Goal: Task Accomplishment & Management: Manage account settings

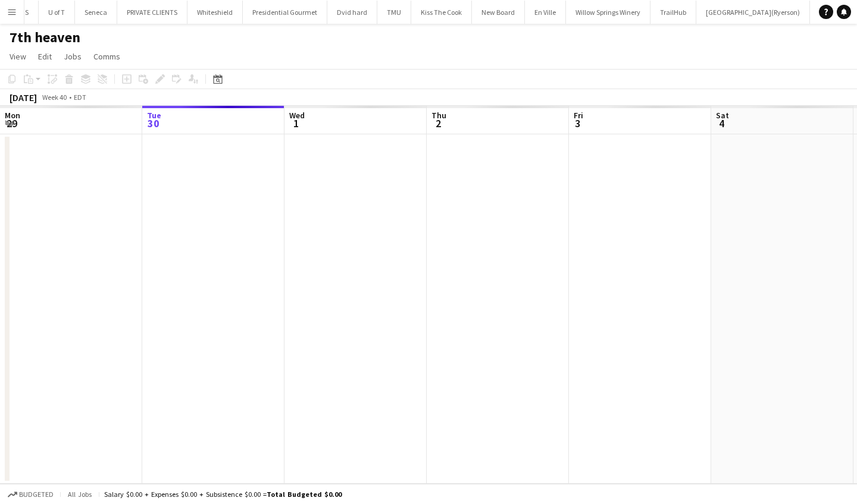
scroll to position [0, 299]
click at [11, 8] on app-icon "Menu" at bounding box center [12, 12] width 10 height 10
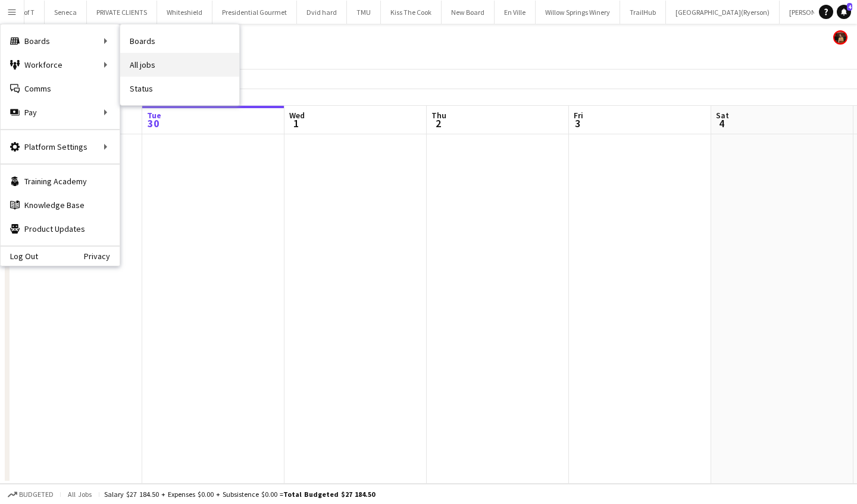
click at [163, 59] on link "All jobs" at bounding box center [179, 65] width 119 height 24
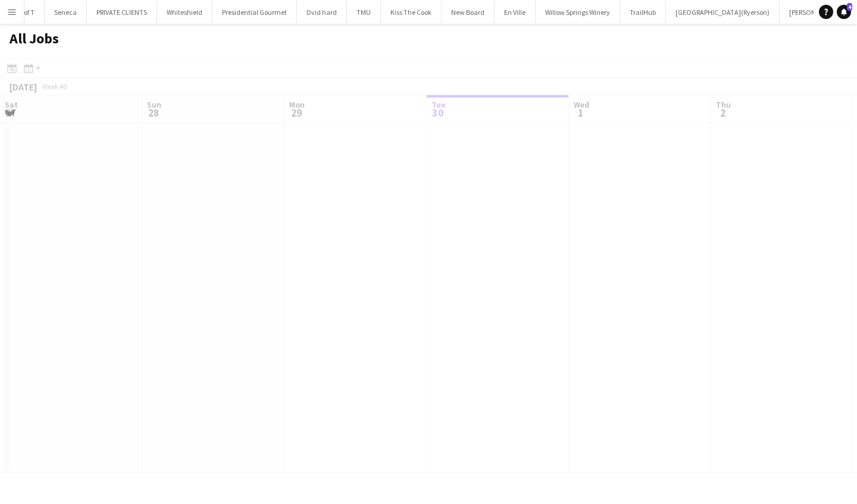
scroll to position [0, 284]
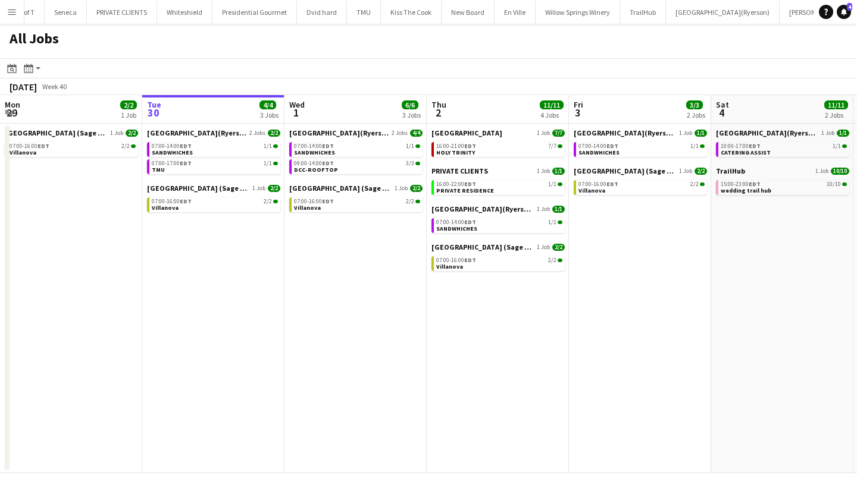
click at [12, 10] on app-icon "Menu" at bounding box center [12, 12] width 10 height 10
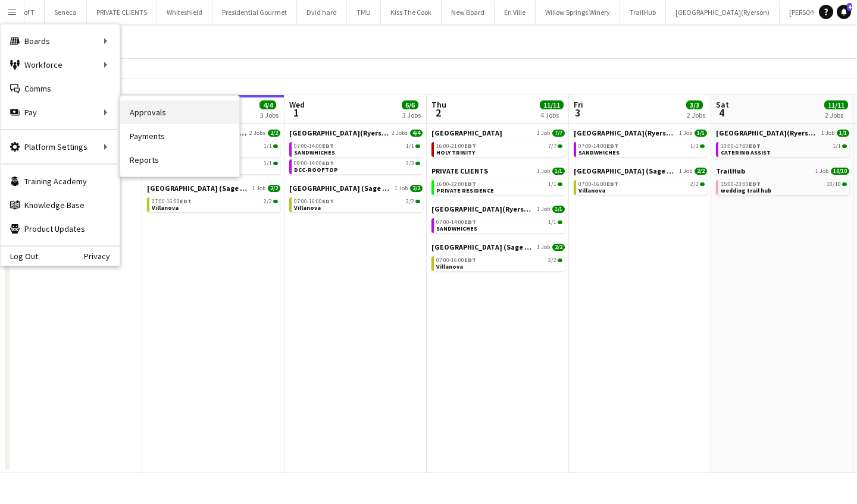
click at [202, 117] on link "Approvals" at bounding box center [179, 113] width 119 height 24
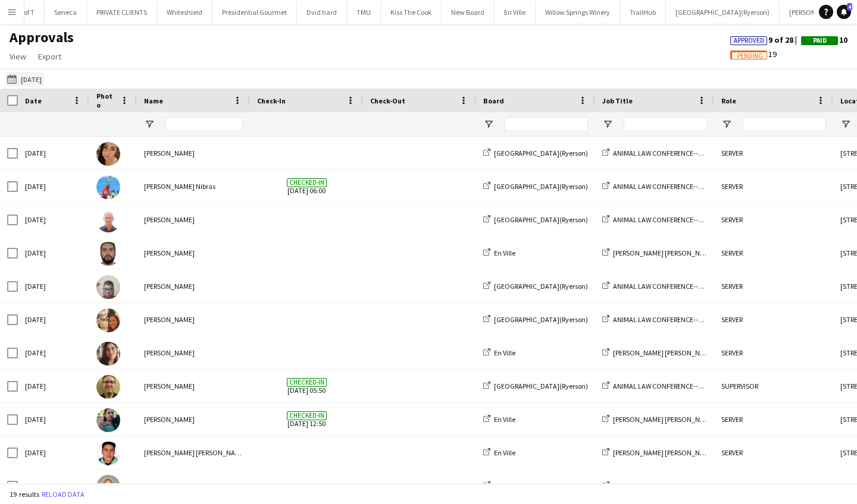
click at [11, 80] on app-icon "28-09-2025" at bounding box center [14, 79] width 14 height 10
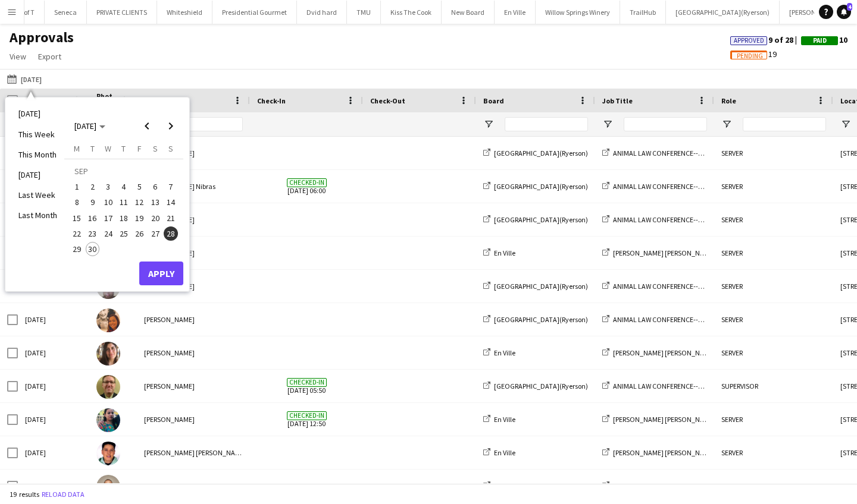
click at [74, 249] on span "29" at bounding box center [77, 249] width 14 height 14
click at [167, 275] on button "Apply" at bounding box center [161, 274] width 44 height 24
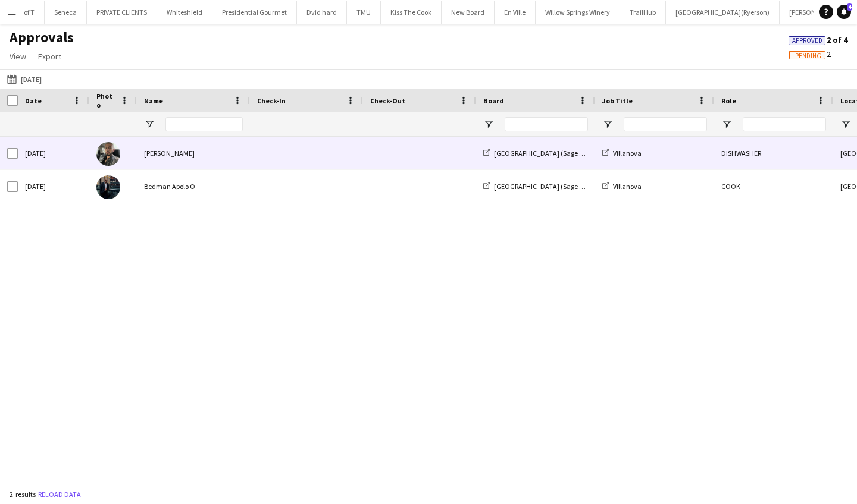
click at [259, 152] on span at bounding box center [306, 153] width 99 height 33
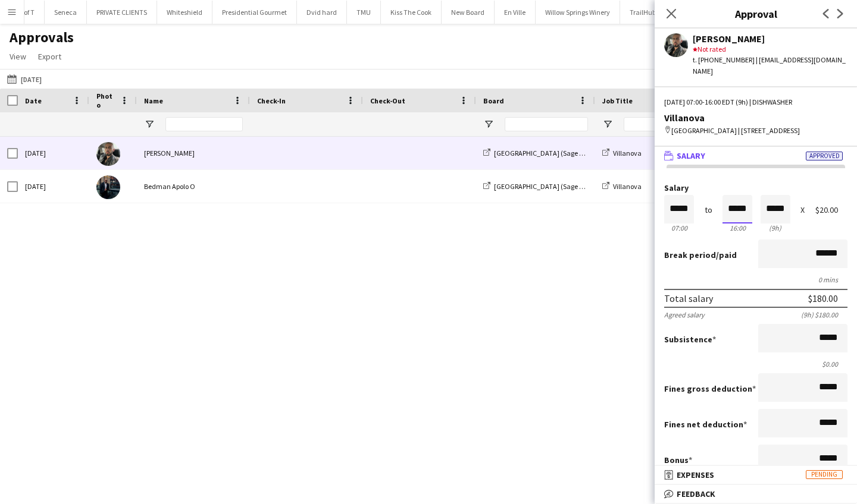
click at [751, 209] on input "*****" at bounding box center [737, 209] width 30 height 29
type input "*****"
click at [731, 230] on div at bounding box center [729, 231] width 15 height 12
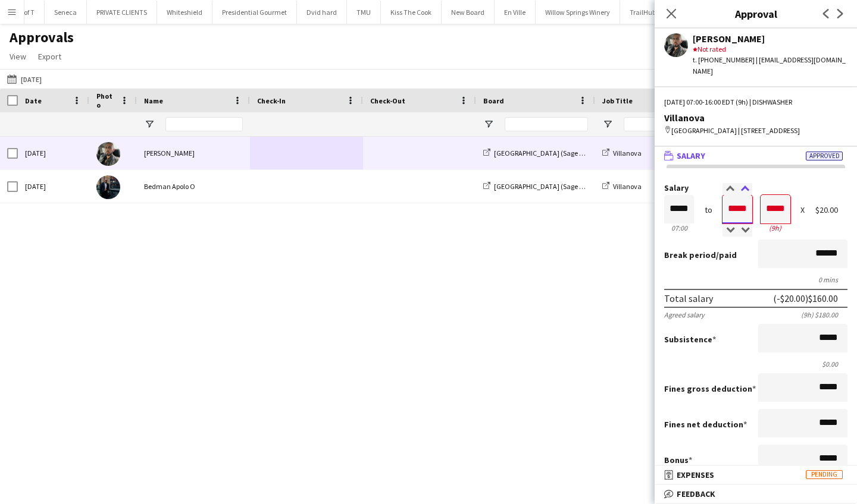
type input "*****"
click at [745, 186] on div at bounding box center [744, 189] width 15 height 12
type input "*****"
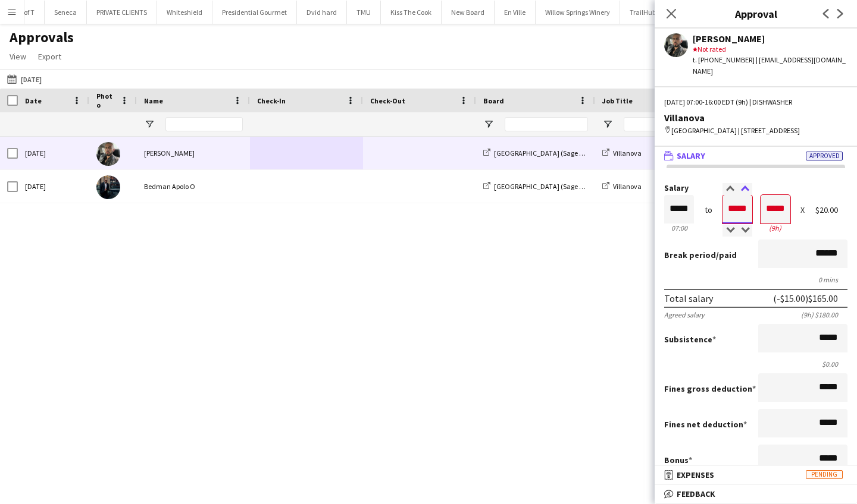
click at [745, 186] on div at bounding box center [744, 189] width 15 height 12
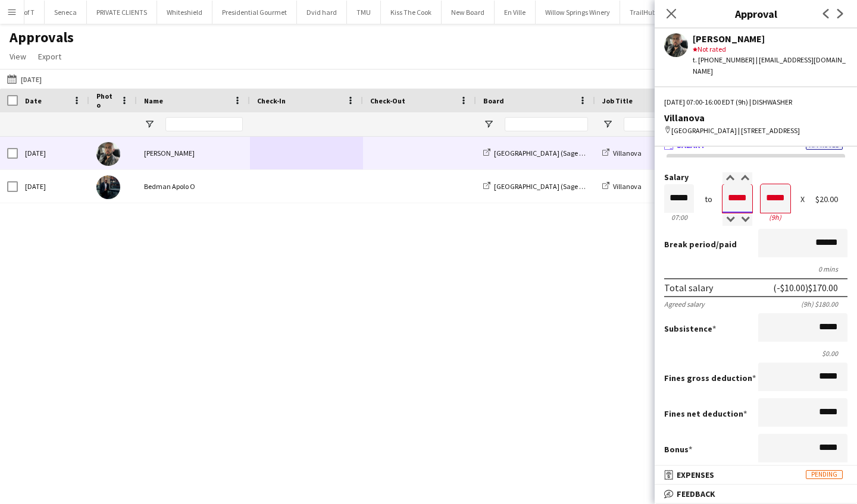
scroll to position [5, 0]
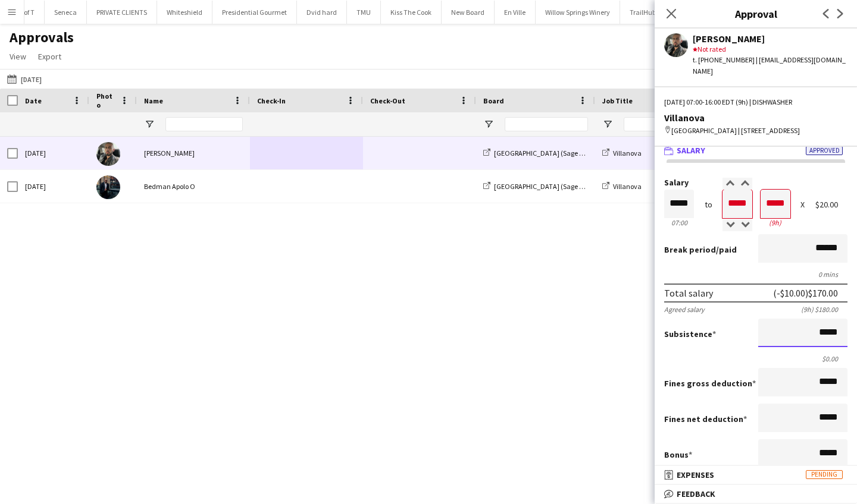
click at [820, 335] on input "*****" at bounding box center [802, 333] width 89 height 29
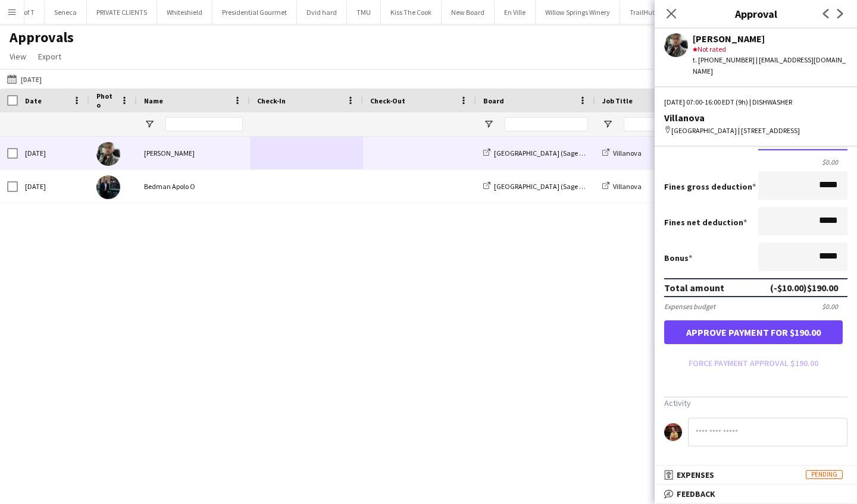
type input "******"
click at [773, 334] on button "Approve payment for $190.00" at bounding box center [753, 333] width 178 height 24
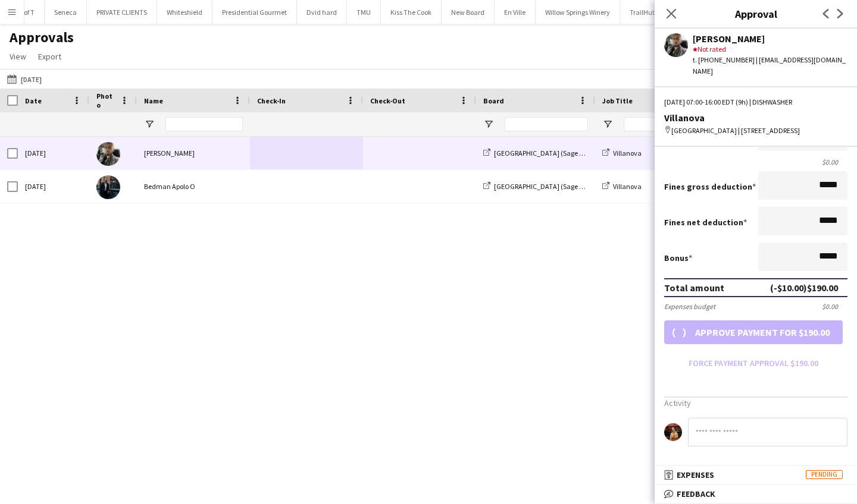
scroll to position [181, 0]
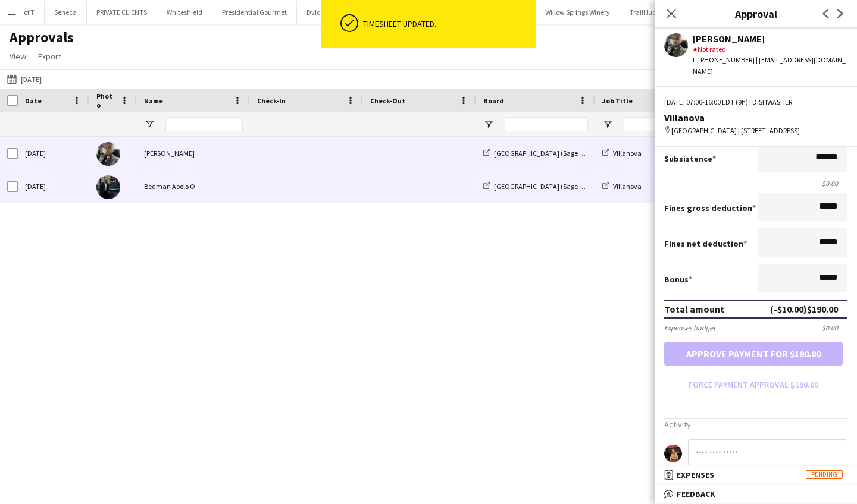
click at [195, 181] on div "Bedman Apolo O" at bounding box center [193, 186] width 113 height 33
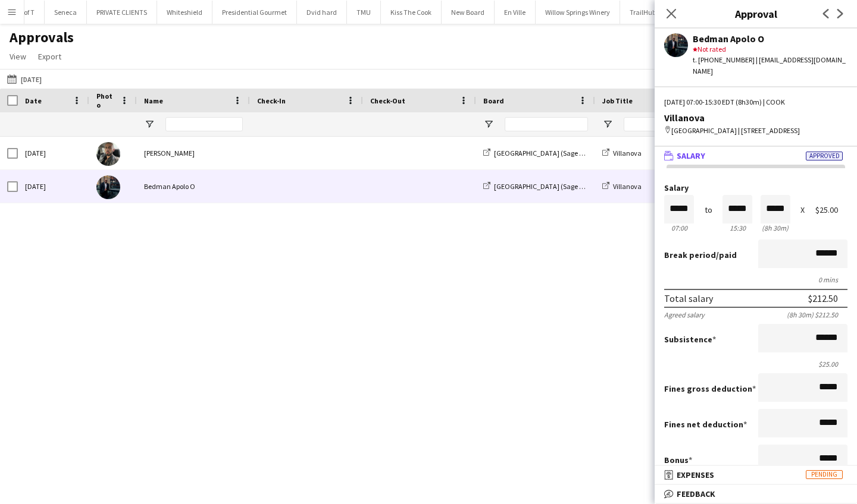
scroll to position [0, 0]
click at [671, 13] on icon at bounding box center [670, 13] width 11 height 11
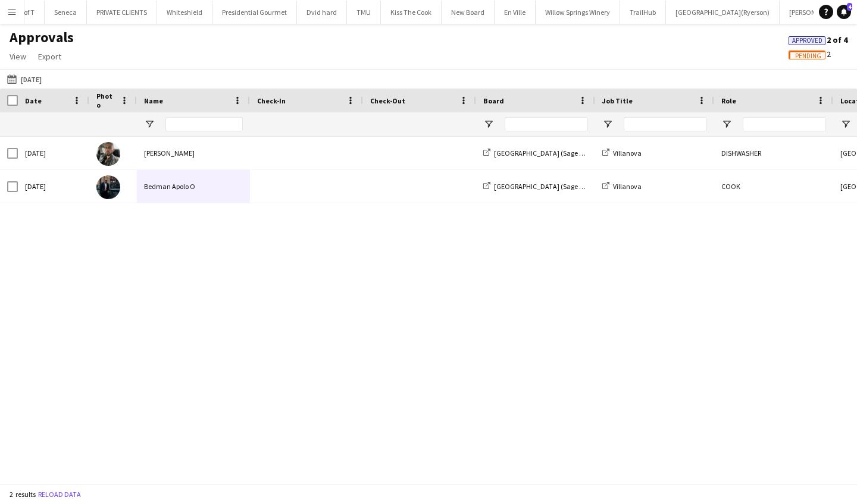
click at [11, 8] on app-icon "Menu" at bounding box center [12, 12] width 10 height 10
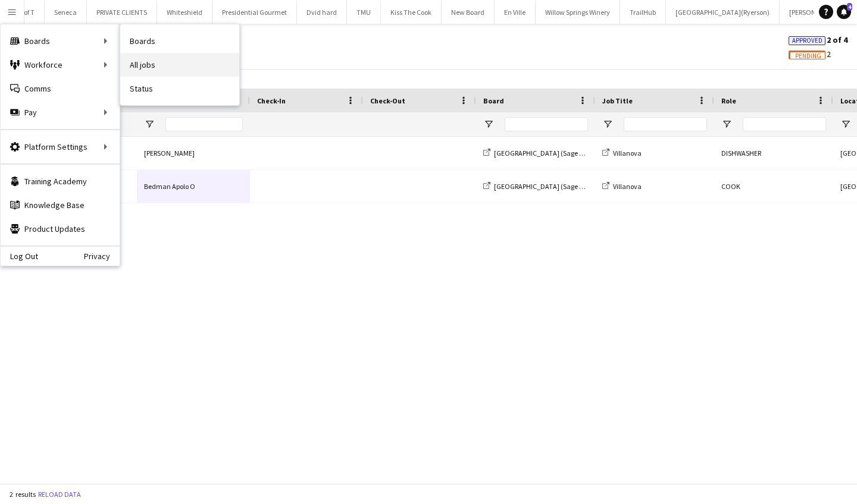
click at [170, 58] on link "All jobs" at bounding box center [179, 65] width 119 height 24
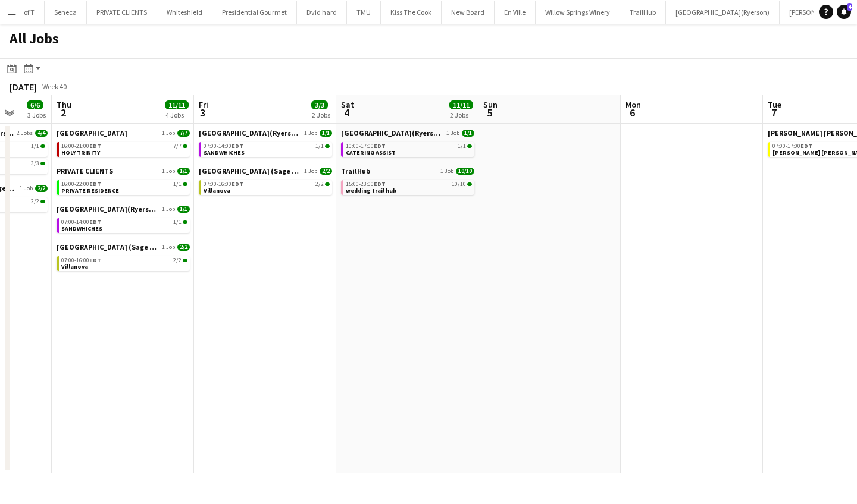
scroll to position [0, 391]
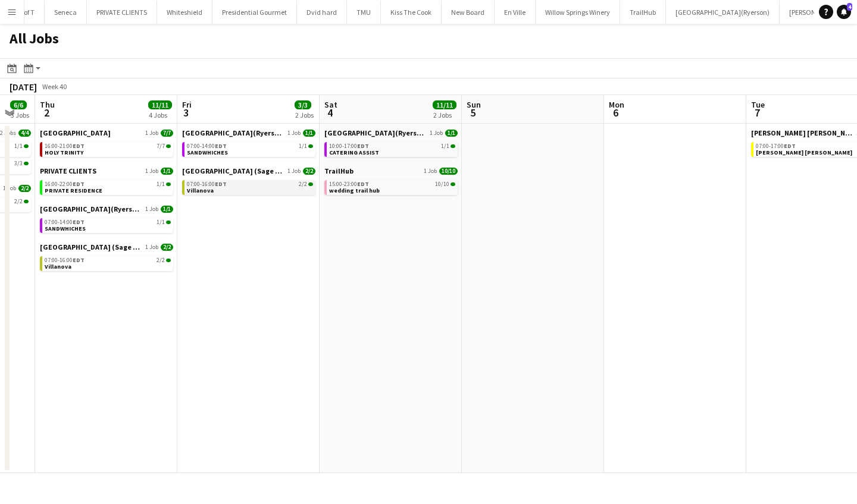
click at [233, 187] on div "07:00-16:00 EDT 2/2" at bounding box center [250, 184] width 126 height 6
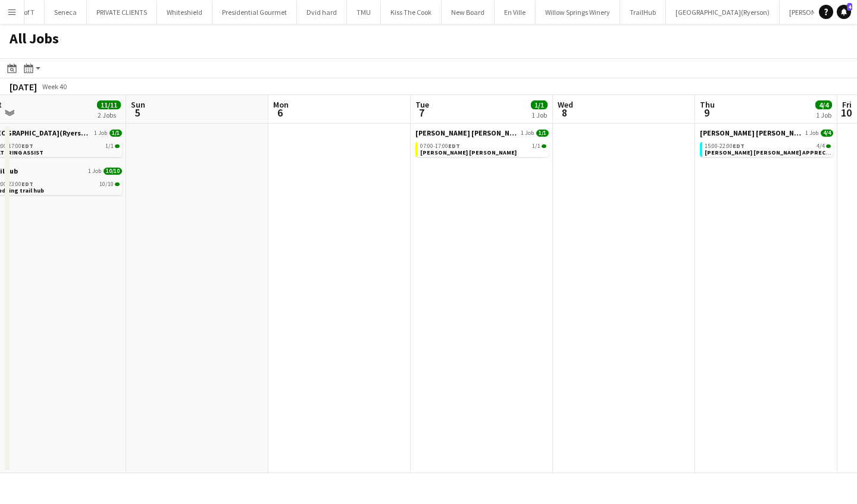
scroll to position [0, 445]
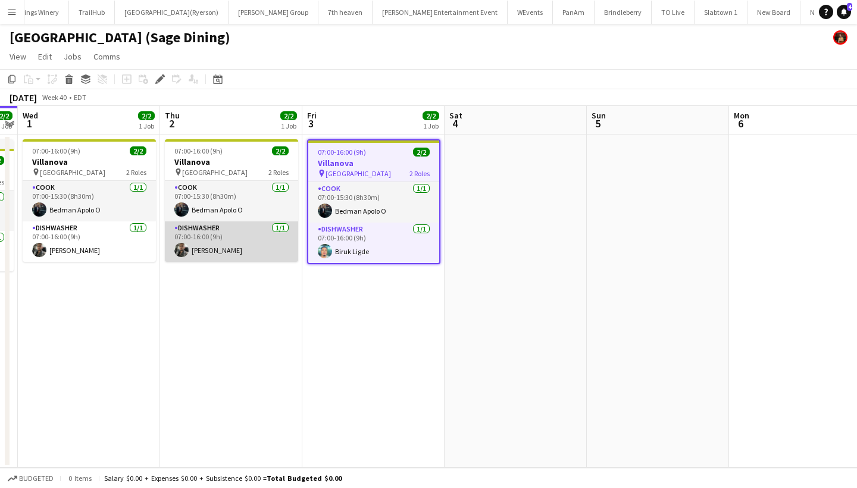
click at [231, 246] on app-card-role "DISHWASHER [DATE] 07:00-16:00 (9h) [PERSON_NAME]" at bounding box center [231, 241] width 133 height 40
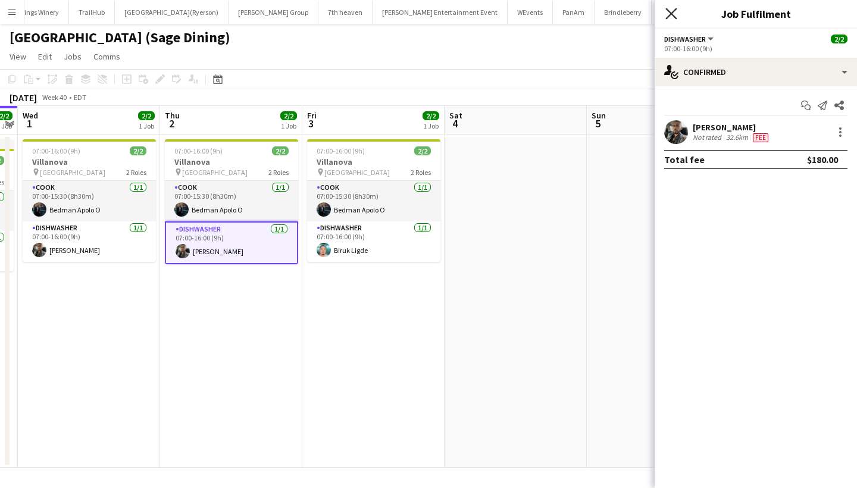
click at [667, 12] on icon "Close pop-in" at bounding box center [670, 13] width 11 height 11
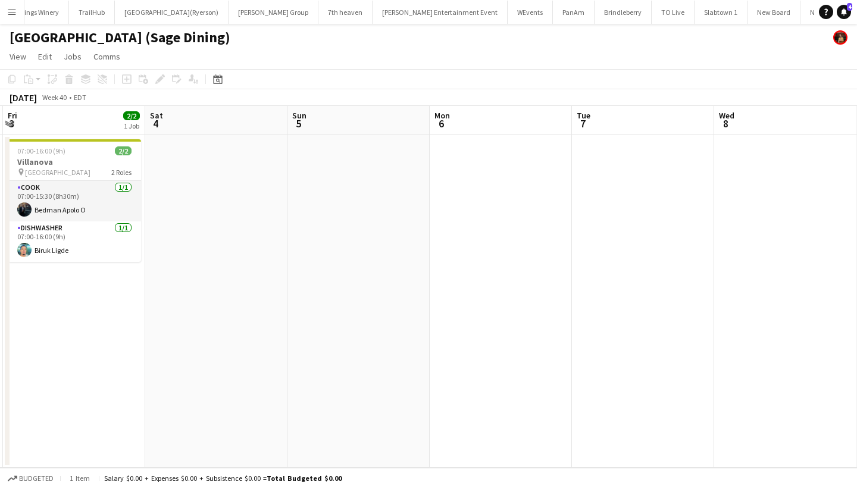
scroll to position [0, 437]
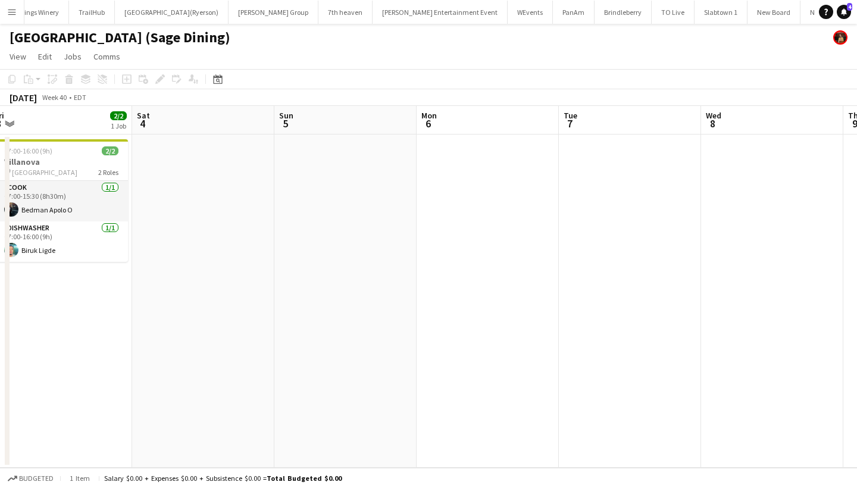
click at [463, 227] on app-date-cell at bounding box center [487, 300] width 142 height 333
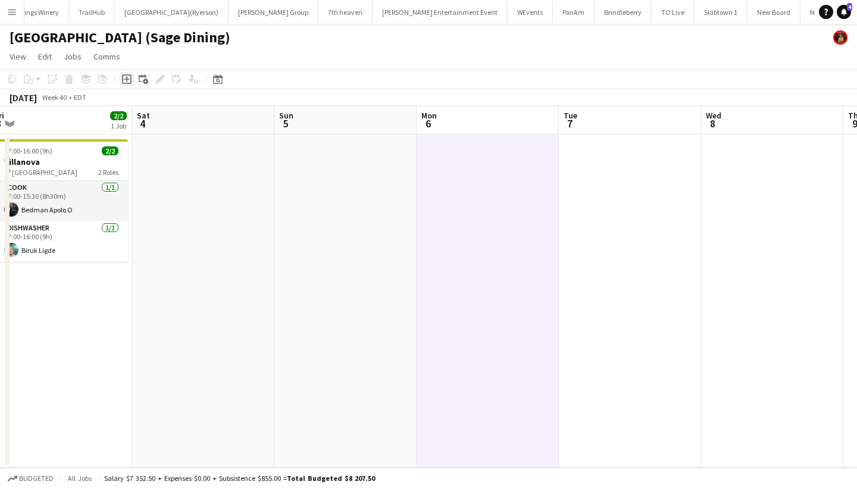
click at [123, 75] on icon at bounding box center [127, 79] width 10 height 10
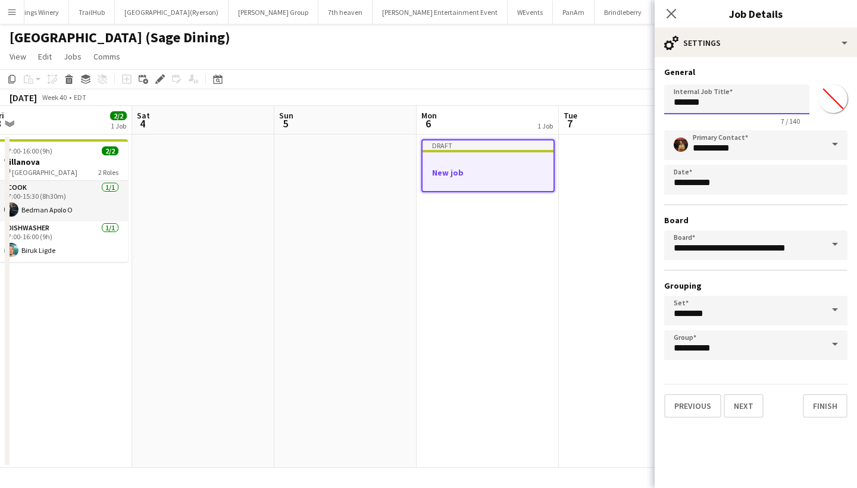
click at [737, 107] on input "*******" at bounding box center [736, 99] width 145 height 30
type input "*"
type input "**********"
click at [842, 102] on input "*******" at bounding box center [832, 98] width 43 height 43
type input "*******"
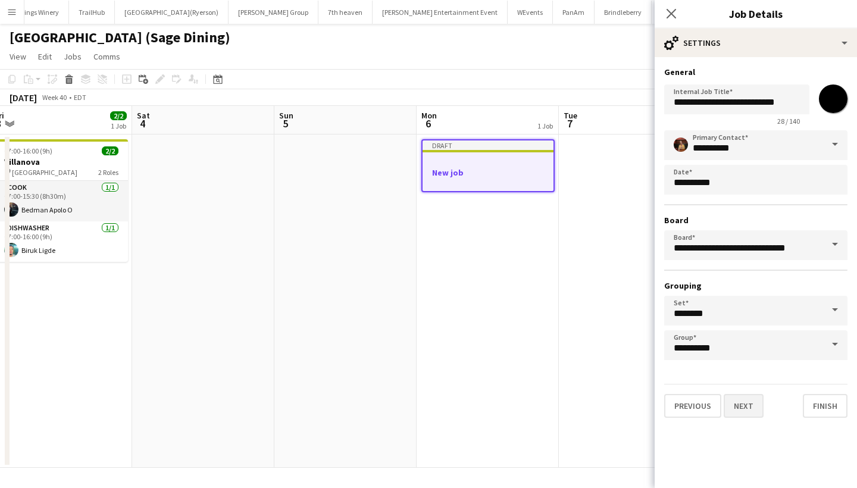
click at [740, 407] on button "Next" at bounding box center [743, 406] width 40 height 24
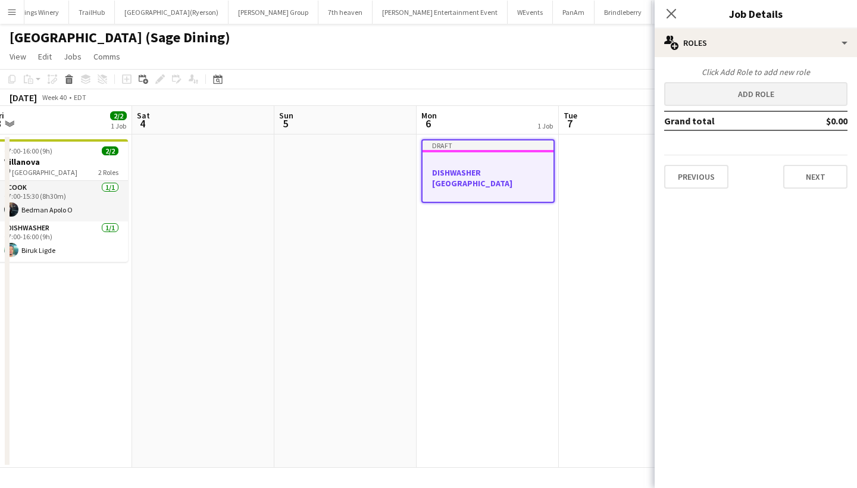
click at [761, 98] on button "Add role" at bounding box center [755, 94] width 183 height 24
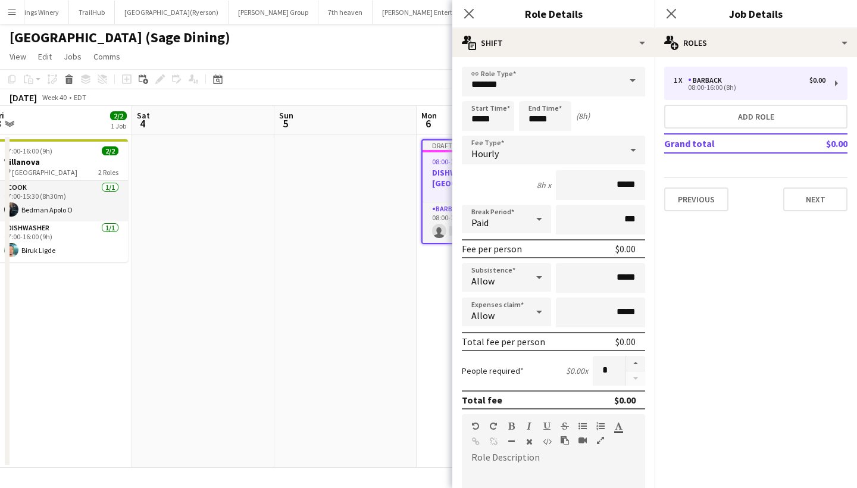
click at [634, 82] on span at bounding box center [632, 81] width 25 height 29
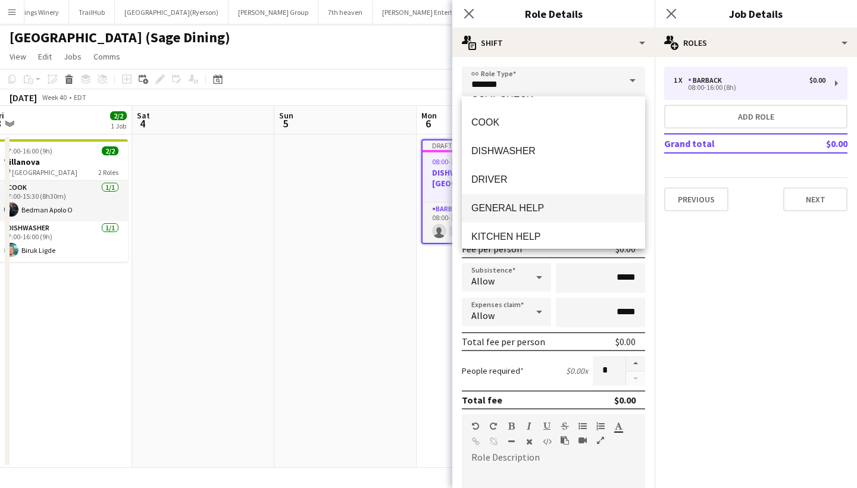
scroll to position [106, 0]
click at [510, 149] on span "DISHWASHER" at bounding box center [553, 151] width 164 height 11
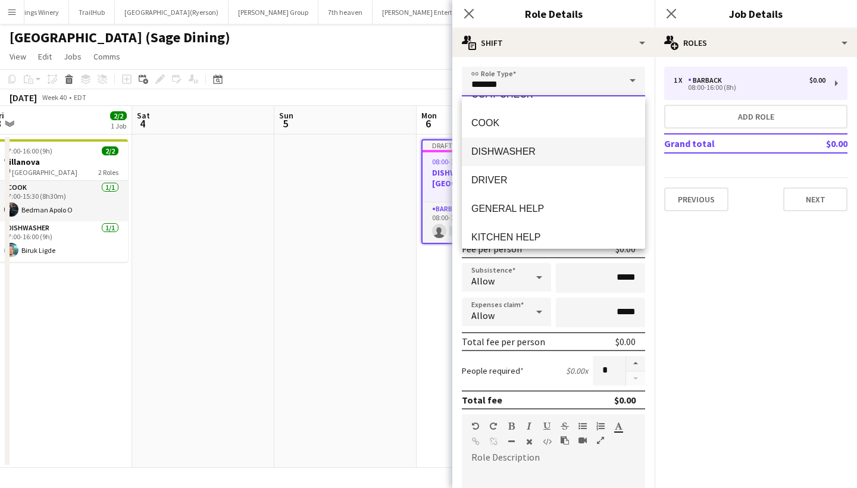
type input "**********"
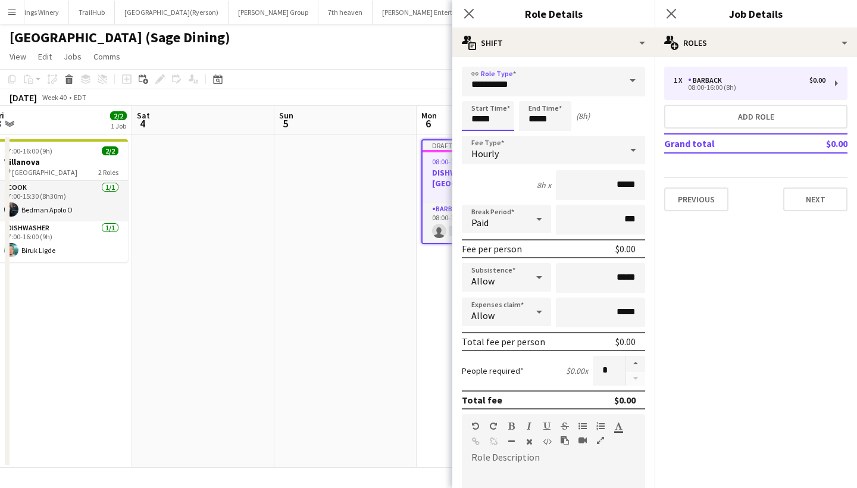
click at [501, 117] on input "*****" at bounding box center [488, 116] width 52 height 30
type input "*****"
click at [475, 136] on div at bounding box center [476, 137] width 24 height 12
click at [620, 279] on input "*****" at bounding box center [600, 278] width 89 height 30
type input "******"
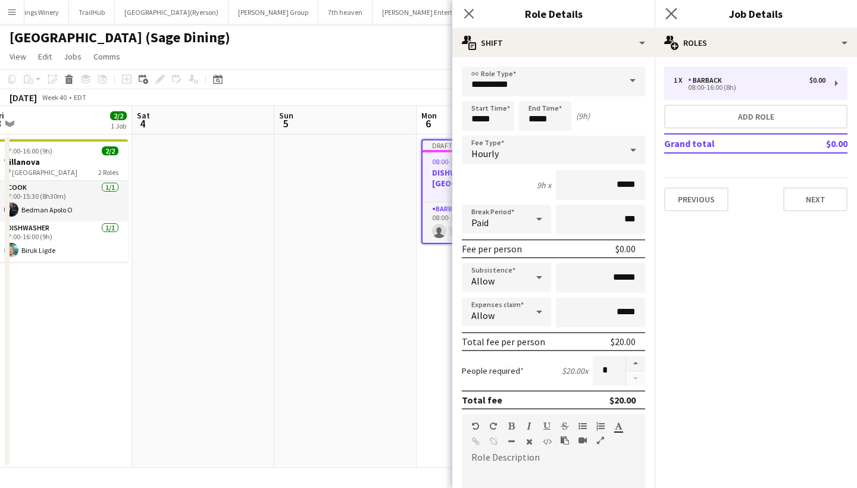
click at [677, 10] on app-icon "Close pop-in" at bounding box center [671, 13] width 17 height 17
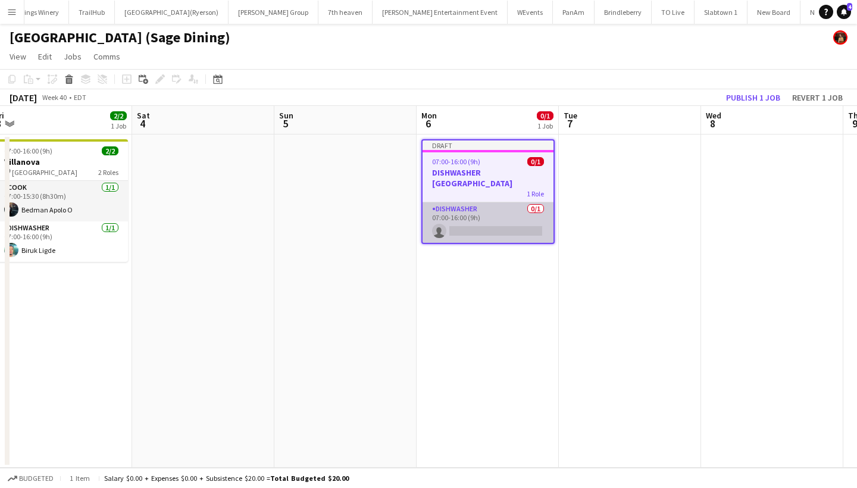
click at [469, 235] on app-card-role "DISHWASHER 0/1 07:00-16:00 (9h) single-neutral-actions" at bounding box center [487, 222] width 131 height 40
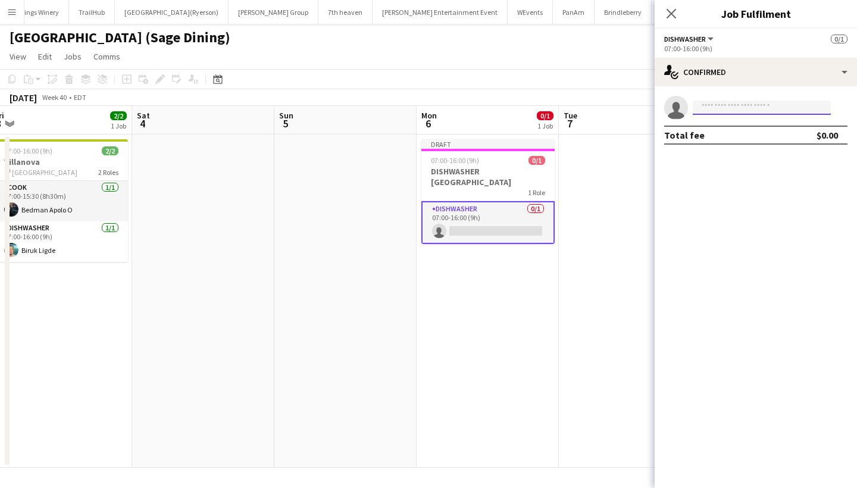
click at [719, 108] on input at bounding box center [761, 108] width 138 height 14
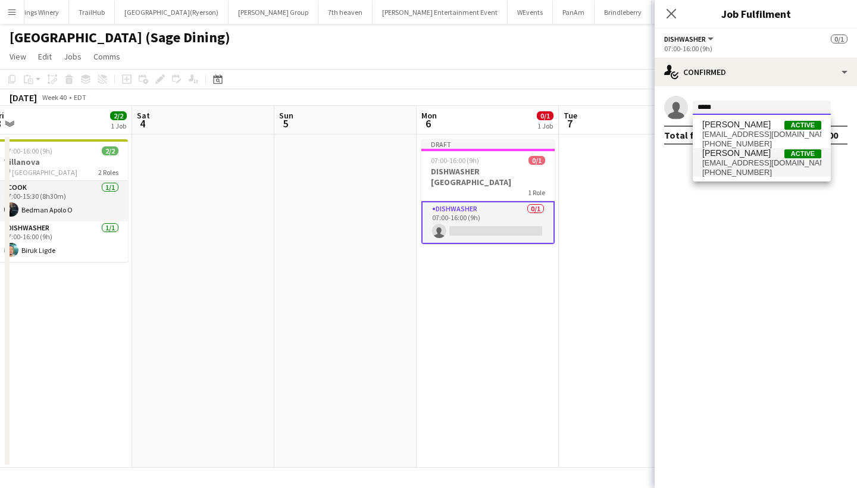
type input "*****"
click at [719, 159] on span "kevingomezcastro98@gmail.com" at bounding box center [761, 163] width 119 height 10
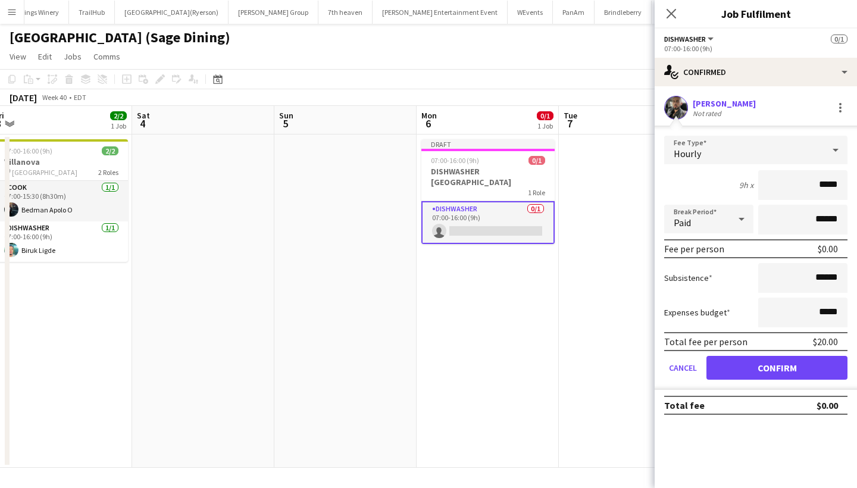
click at [822, 186] on input "*****" at bounding box center [802, 185] width 89 height 30
type input "******"
click at [765, 368] on button "Confirm" at bounding box center [776, 368] width 141 height 24
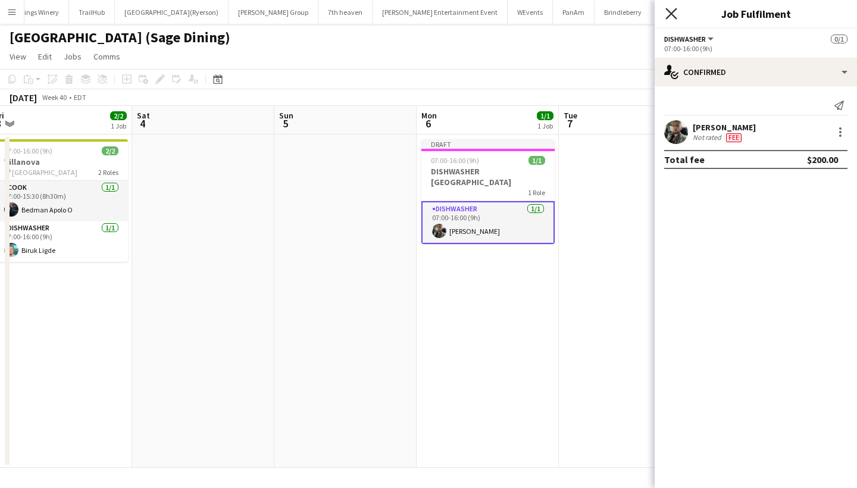
click at [669, 12] on icon at bounding box center [670, 13] width 11 height 11
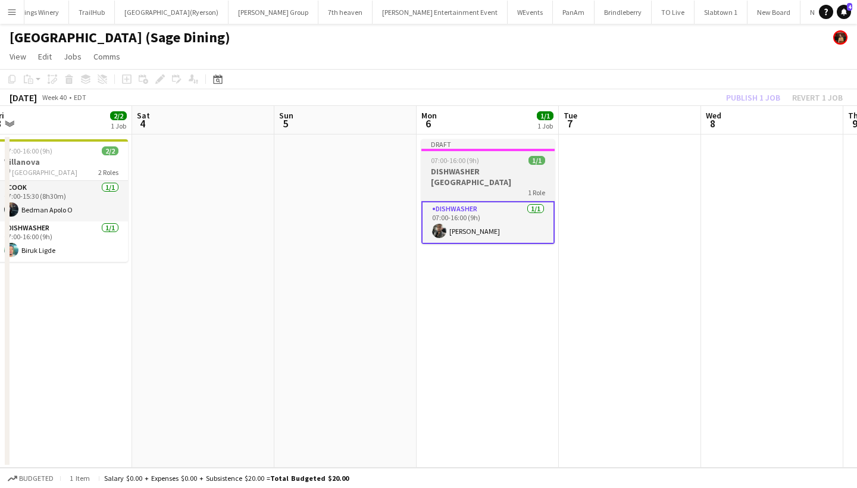
click at [496, 152] on app-job-card "Draft 07:00-16:00 (9h) 1/1 DISHWASHER VILLANOVA COLLEGE 1 Role DISHWASHER 1/1 0…" at bounding box center [487, 191] width 133 height 105
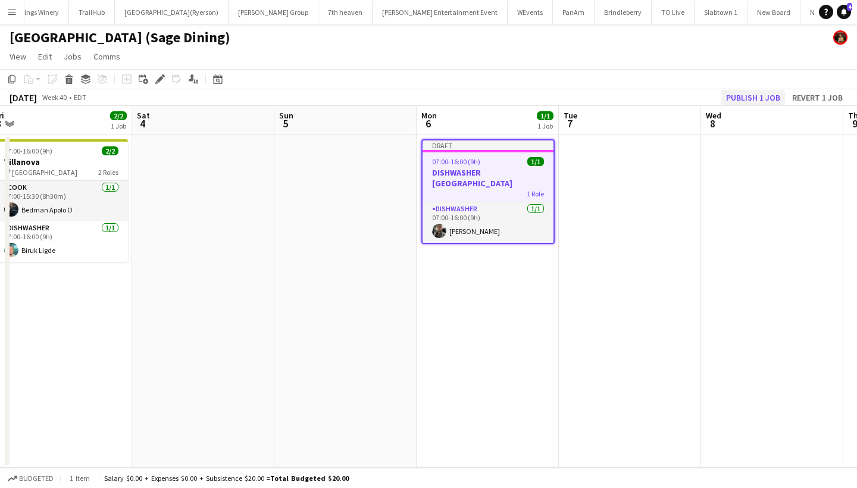
click at [750, 95] on button "Publish 1 job" at bounding box center [753, 97] width 64 height 15
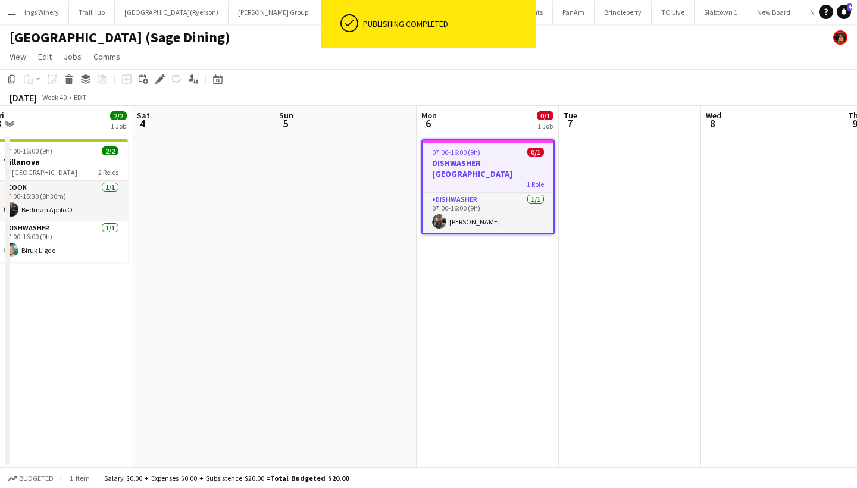
click at [485, 161] on h3 "DISHWASHER [GEOGRAPHIC_DATA]" at bounding box center [487, 168] width 131 height 21
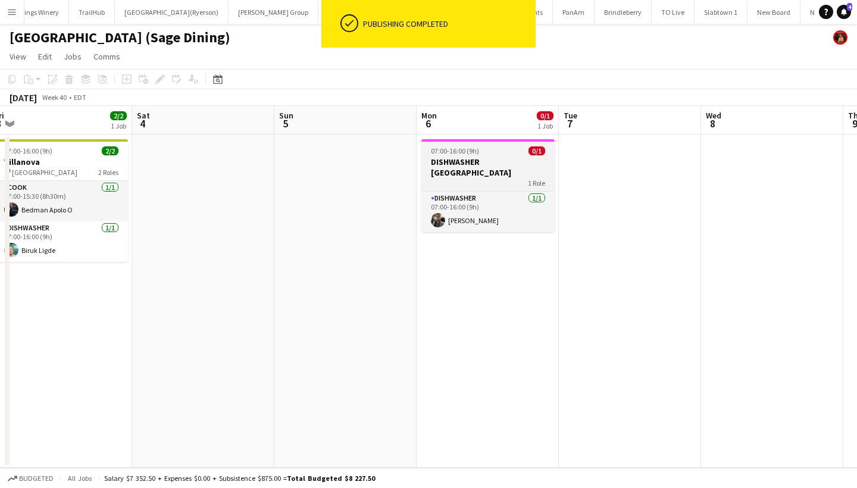
click at [485, 161] on h3 "DISHWASHER [GEOGRAPHIC_DATA]" at bounding box center [487, 166] width 133 height 21
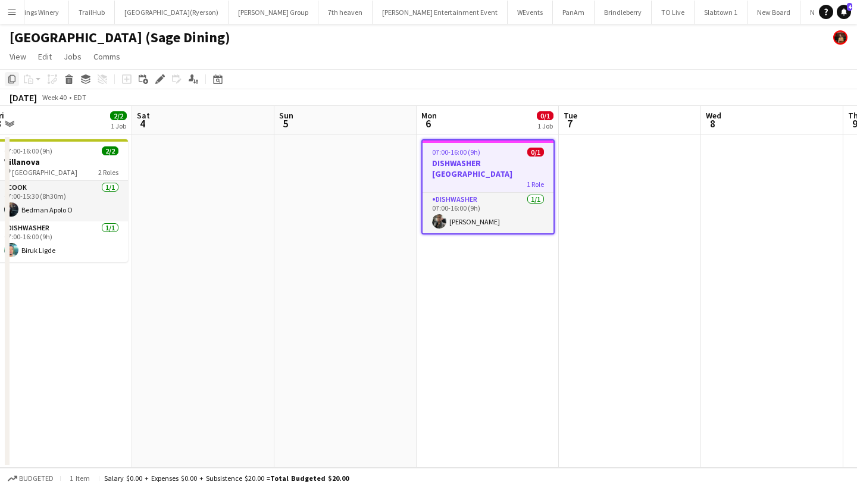
click at [13, 77] on icon "Copy" at bounding box center [12, 79] width 10 height 10
click at [595, 193] on app-date-cell at bounding box center [630, 300] width 142 height 333
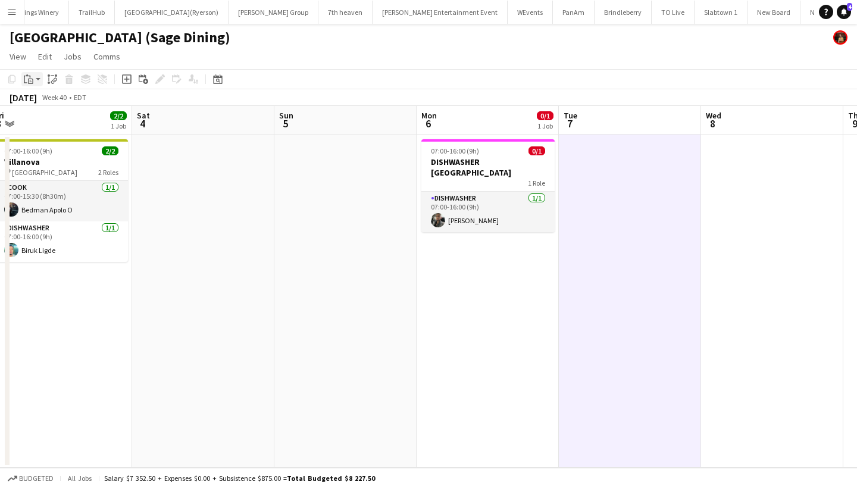
click at [29, 81] on icon "Paste" at bounding box center [29, 79] width 10 height 10
click at [57, 121] on link "Paste with crew Command Shift V" at bounding box center [79, 122] width 94 height 11
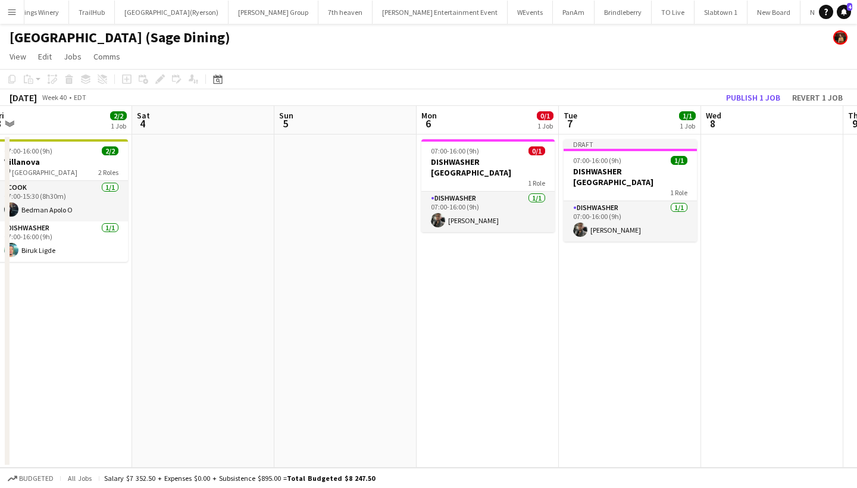
click at [756, 192] on app-date-cell at bounding box center [772, 300] width 142 height 333
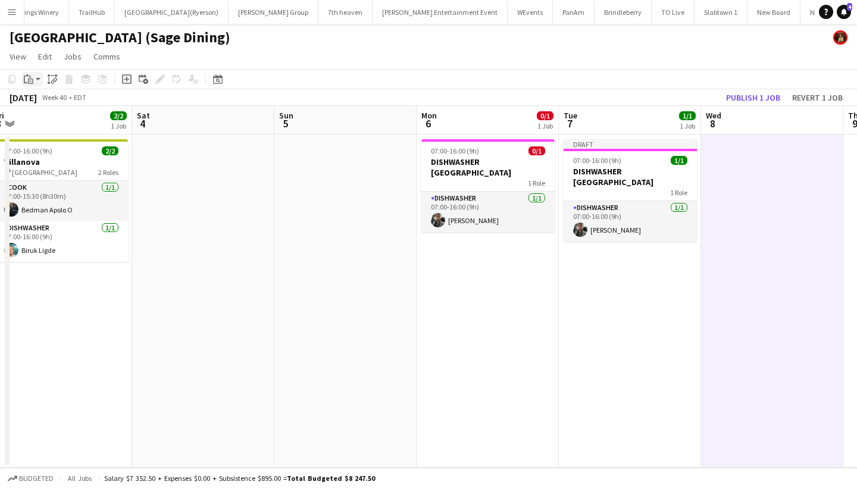
click at [25, 79] on icon "Paste" at bounding box center [29, 79] width 10 height 10
click at [55, 120] on link "Paste with crew Command Shift V" at bounding box center [79, 122] width 94 height 11
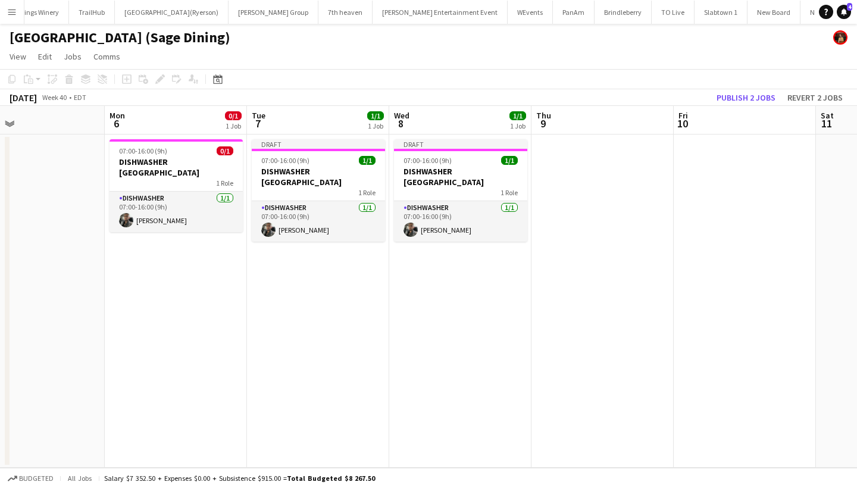
scroll to position [0, 538]
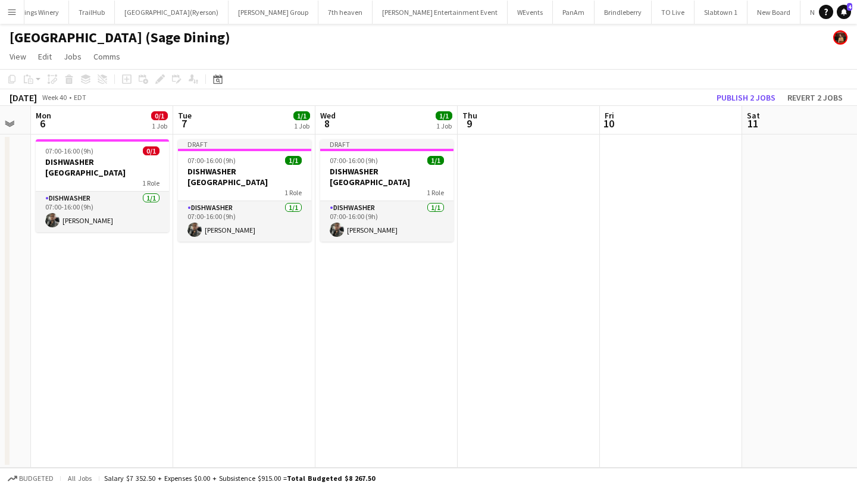
click at [530, 209] on app-date-cell at bounding box center [528, 300] width 142 height 333
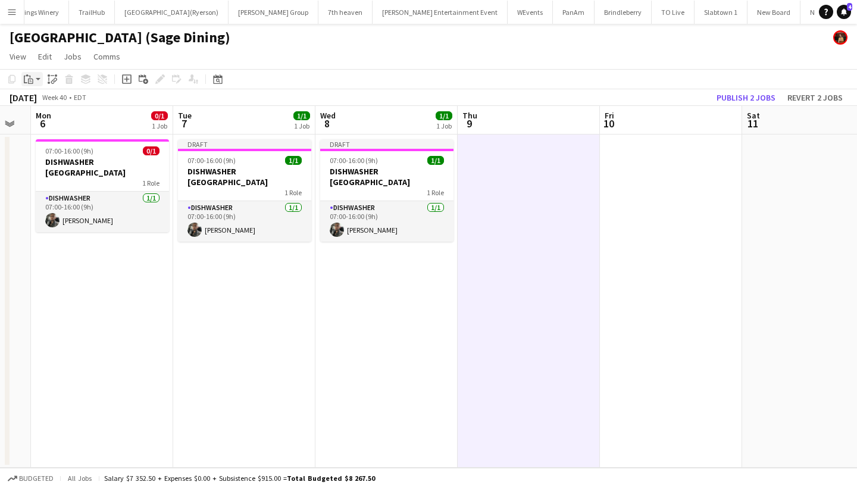
click at [25, 78] on icon "Paste" at bounding box center [29, 79] width 10 height 10
click at [57, 121] on link "Paste with crew Command Shift V" at bounding box center [79, 122] width 94 height 11
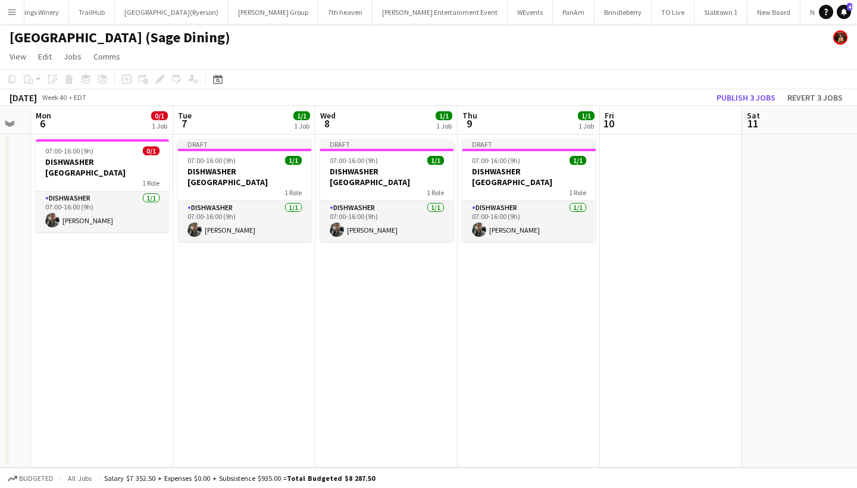
click at [645, 187] on app-date-cell at bounding box center [671, 300] width 142 height 333
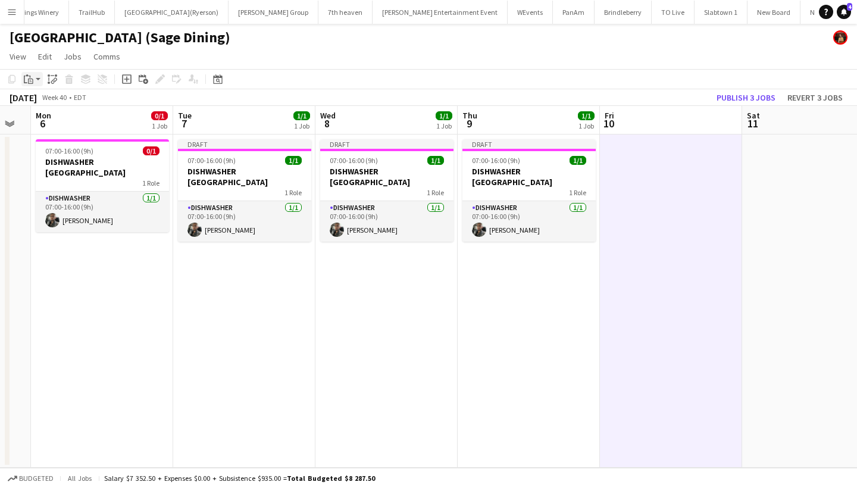
click at [29, 77] on icon "Paste" at bounding box center [29, 79] width 10 height 10
click at [49, 120] on link "Paste with crew Command Shift V" at bounding box center [79, 122] width 94 height 11
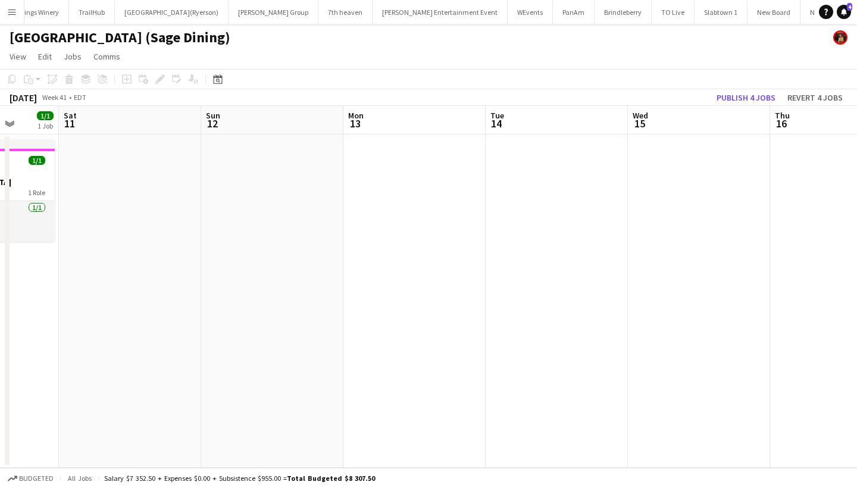
scroll to position [0, 378]
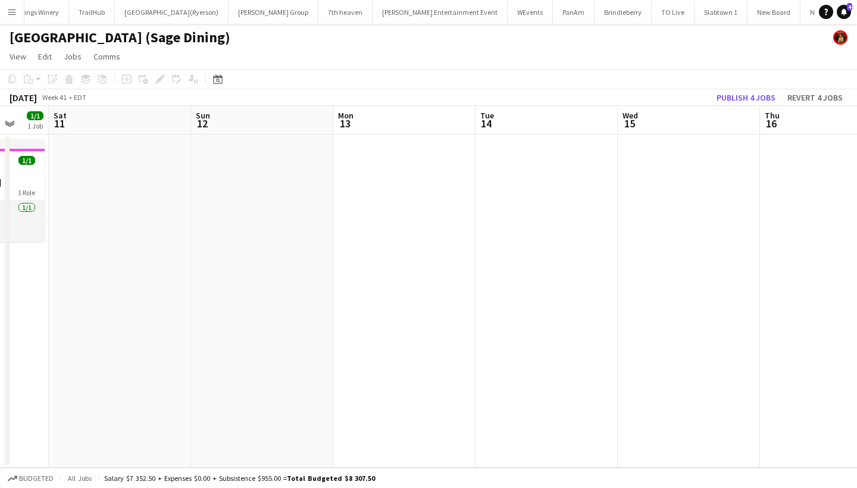
click at [419, 206] on app-date-cell at bounding box center [404, 300] width 142 height 333
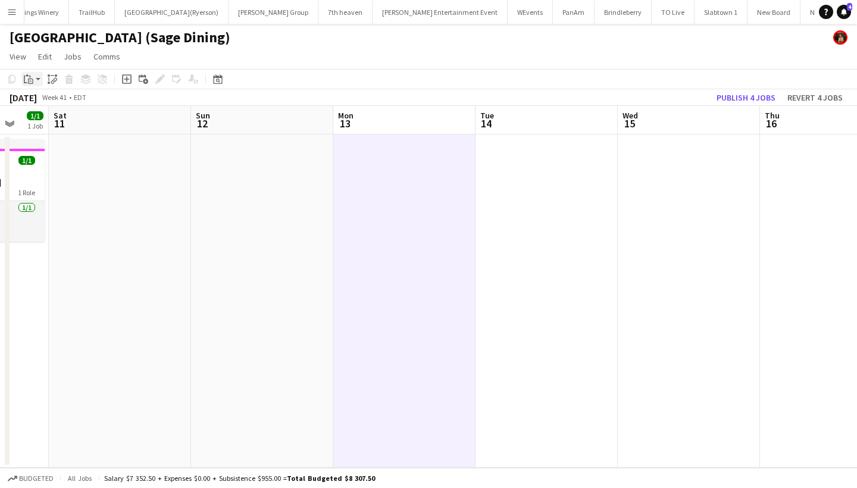
click at [28, 80] on icon "Paste" at bounding box center [29, 79] width 10 height 10
click at [54, 123] on link "Paste with crew Command Shift V" at bounding box center [79, 122] width 94 height 11
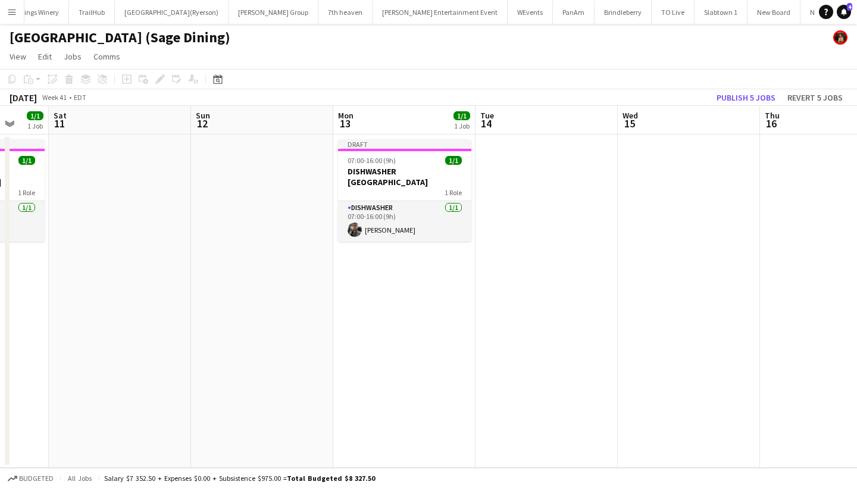
click at [506, 191] on app-date-cell at bounding box center [546, 300] width 142 height 333
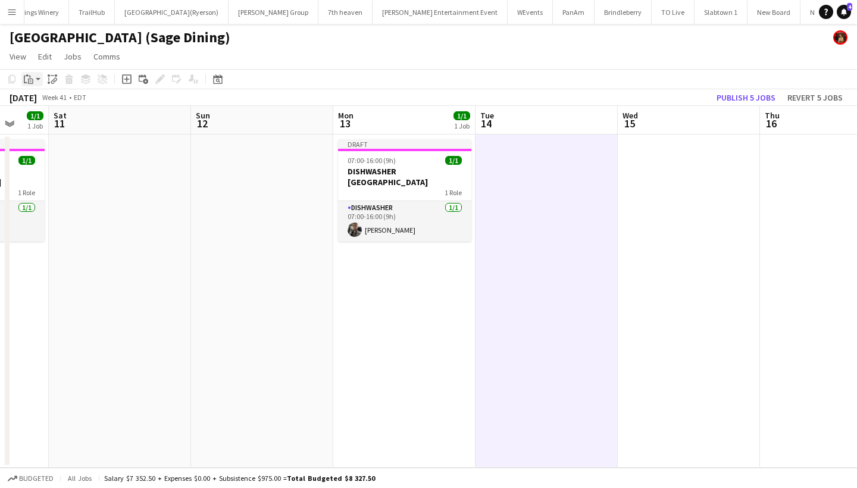
click at [24, 80] on icon at bounding box center [26, 80] width 4 height 8
click at [54, 117] on link "Paste with crew Command Shift V" at bounding box center [79, 122] width 94 height 11
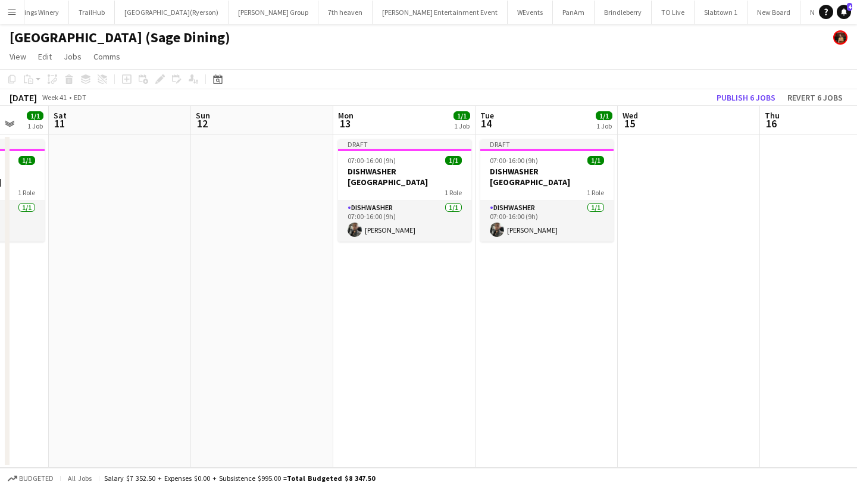
click at [684, 253] on app-date-cell at bounding box center [689, 300] width 142 height 333
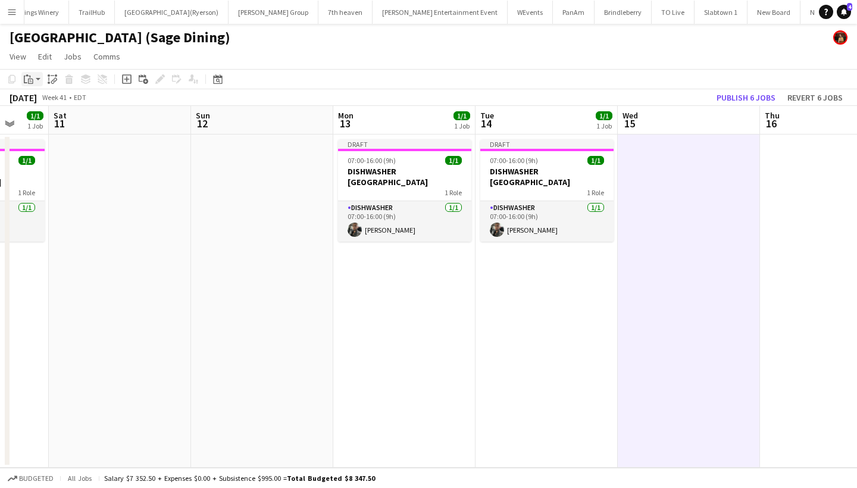
click at [27, 74] on icon "Paste" at bounding box center [29, 79] width 10 height 10
click at [55, 121] on link "Paste with crew Command Shift V" at bounding box center [79, 122] width 94 height 11
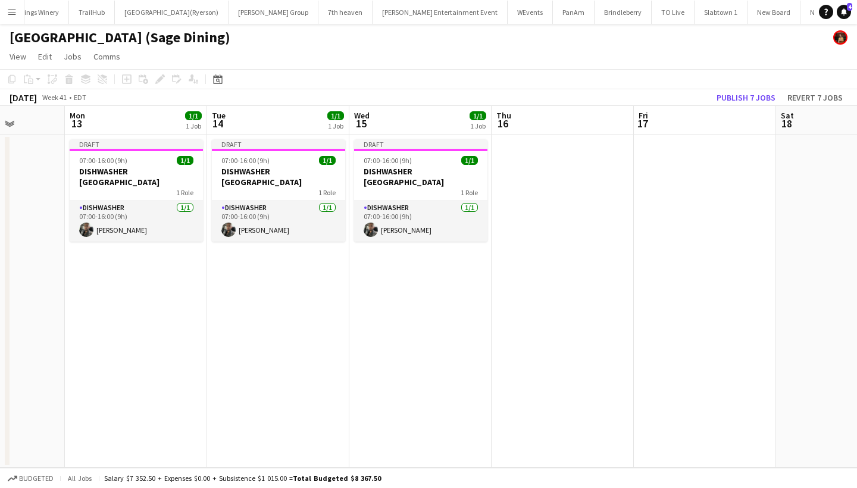
scroll to position [0, 388]
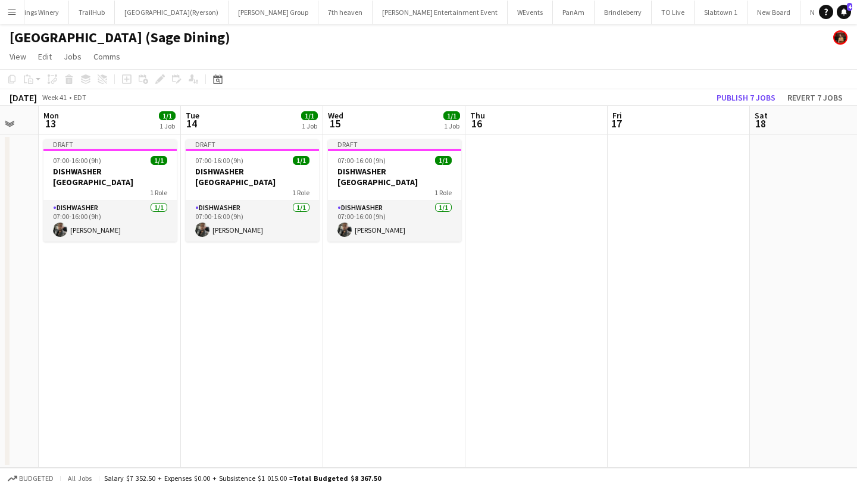
click at [548, 226] on app-date-cell at bounding box center [536, 300] width 142 height 333
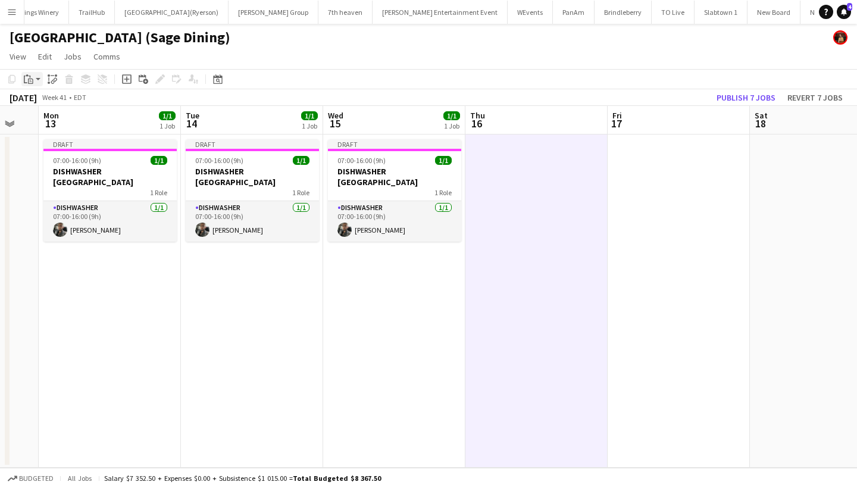
click at [28, 78] on icon "Paste" at bounding box center [29, 79] width 10 height 10
click at [59, 121] on link "Paste with crew Command Shift V" at bounding box center [79, 122] width 94 height 11
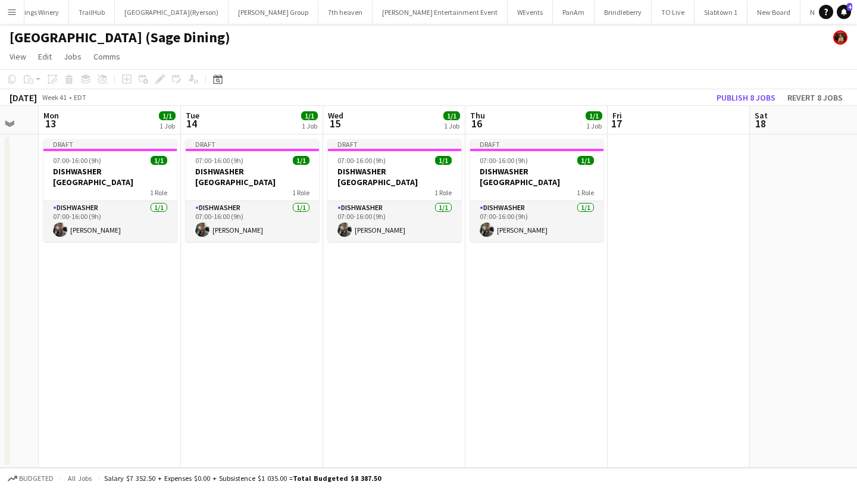
click at [644, 217] on app-date-cell at bounding box center [678, 300] width 142 height 333
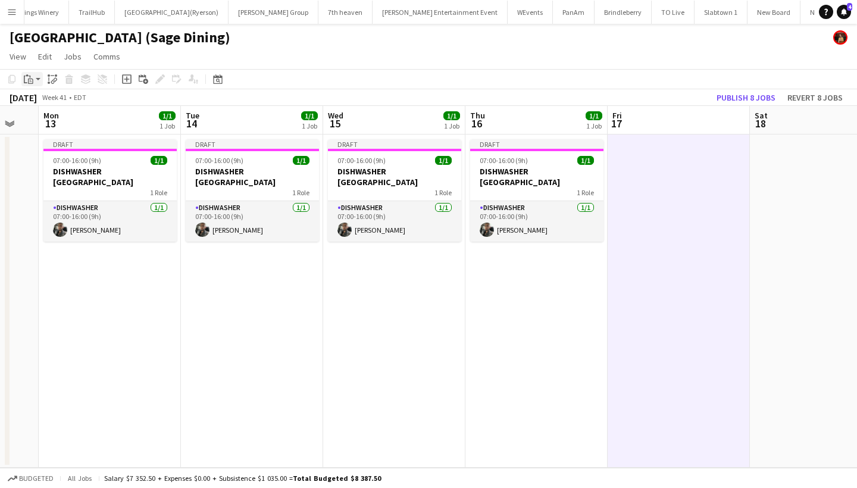
click at [31, 82] on icon at bounding box center [31, 82] width 2 height 1
click at [62, 124] on link "Paste with crew Command Shift V" at bounding box center [79, 122] width 94 height 11
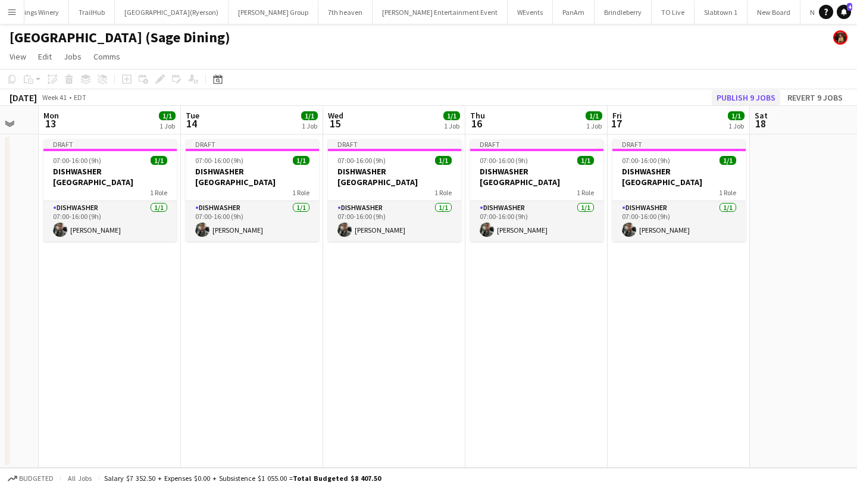
click at [745, 98] on button "Publish 9 jobs" at bounding box center [746, 97] width 68 height 15
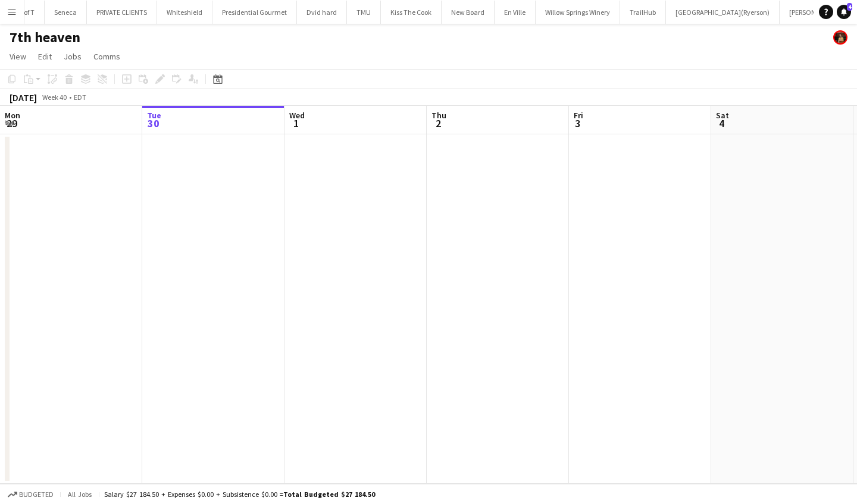
click at [17, 14] on button "Menu" at bounding box center [12, 12] width 24 height 24
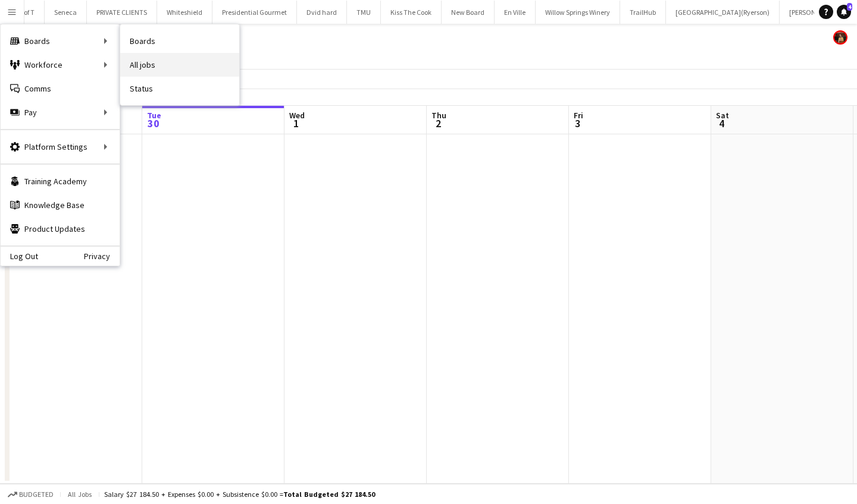
click at [149, 62] on link "All jobs" at bounding box center [179, 65] width 119 height 24
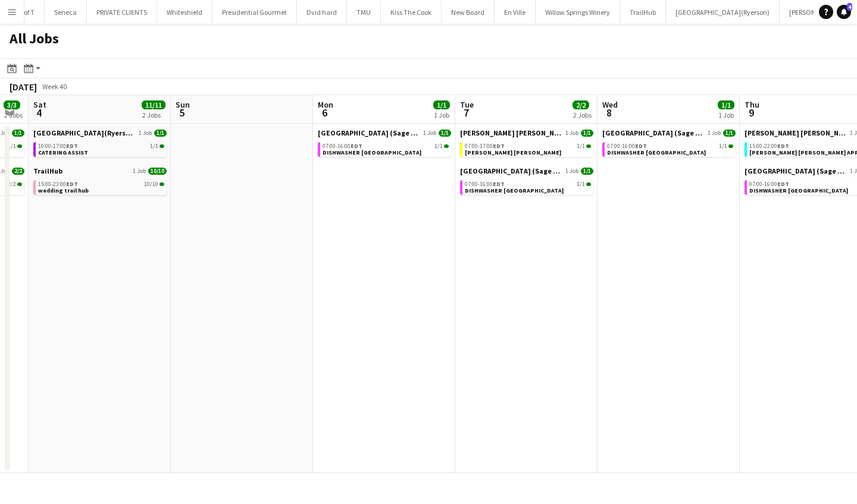
scroll to position [0, 409]
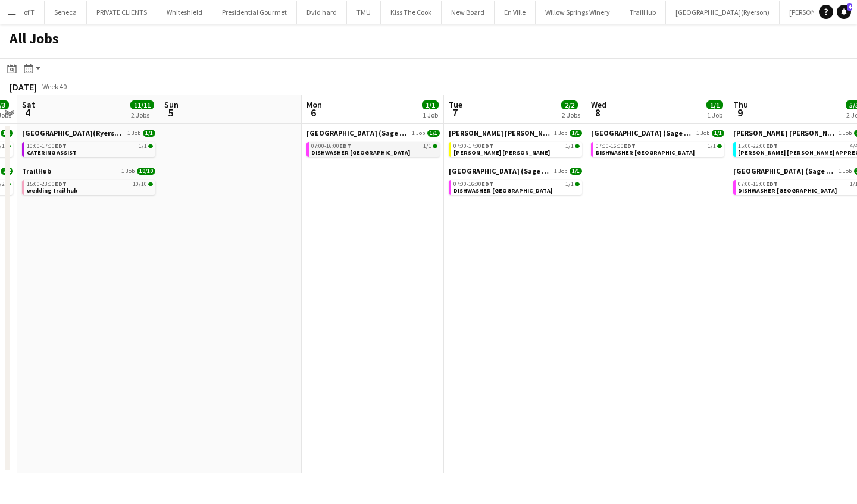
click at [343, 151] on span "DISHWASHER [GEOGRAPHIC_DATA]" at bounding box center [360, 153] width 99 height 8
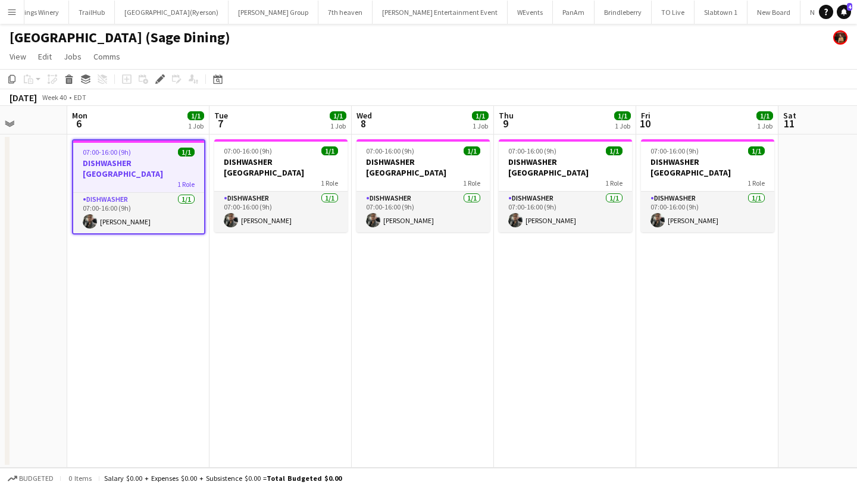
scroll to position [0, 361]
